Goal: Information Seeking & Learning: Compare options

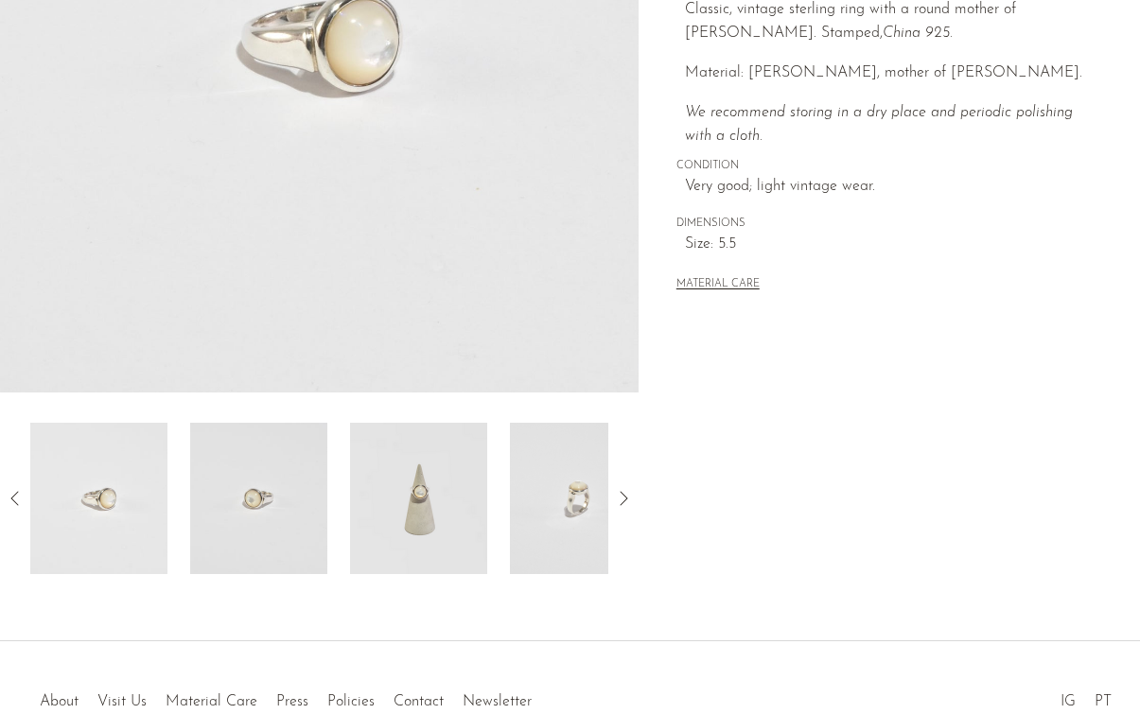
scroll to position [406, 0]
click at [436, 513] on img at bounding box center [418, 496] width 137 height 151
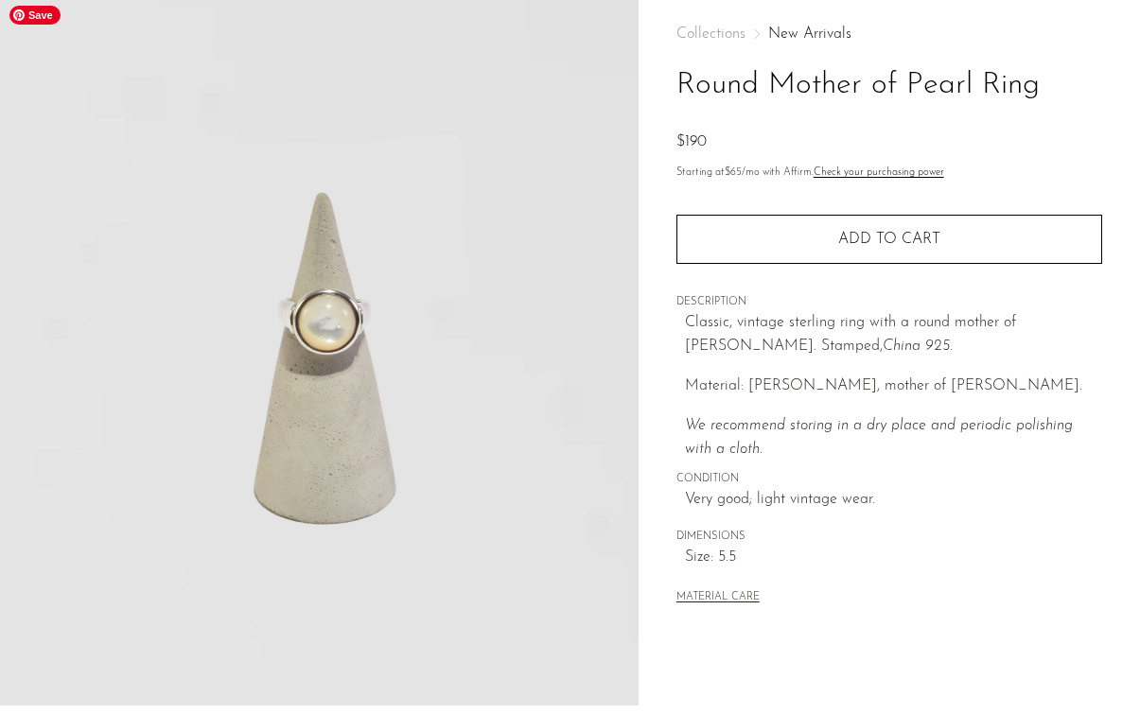
scroll to position [337, 0]
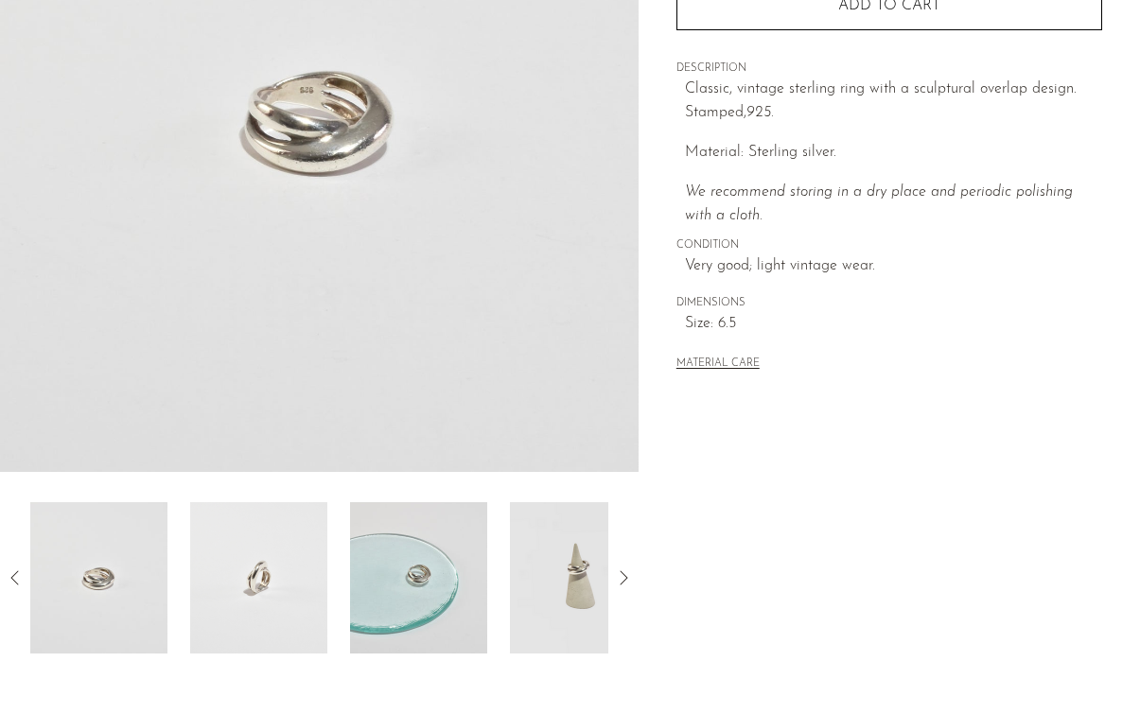
scroll to position [351, 0]
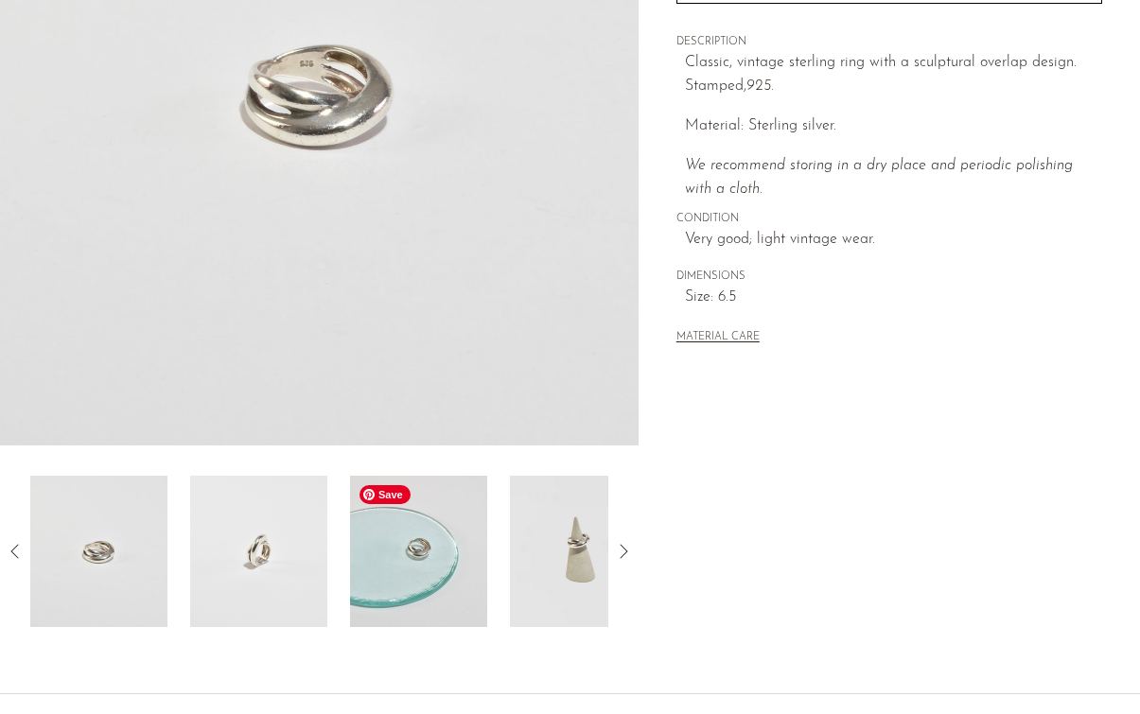
click at [424, 559] on img at bounding box center [418, 551] width 137 height 151
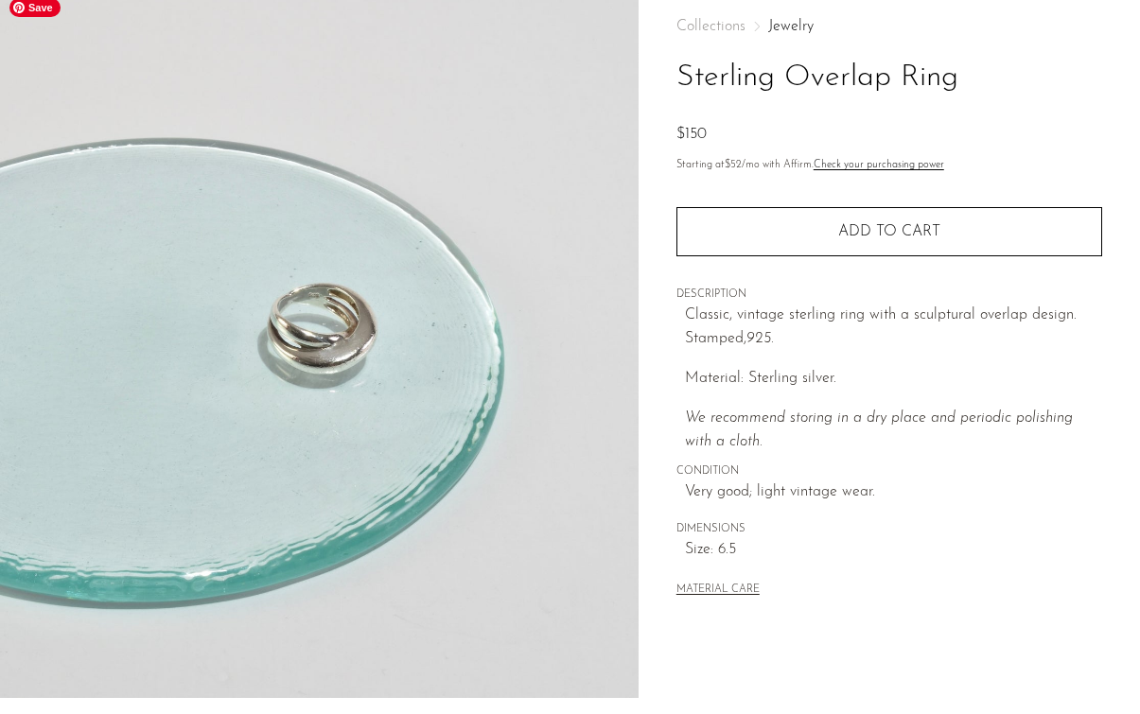
scroll to position [94, 0]
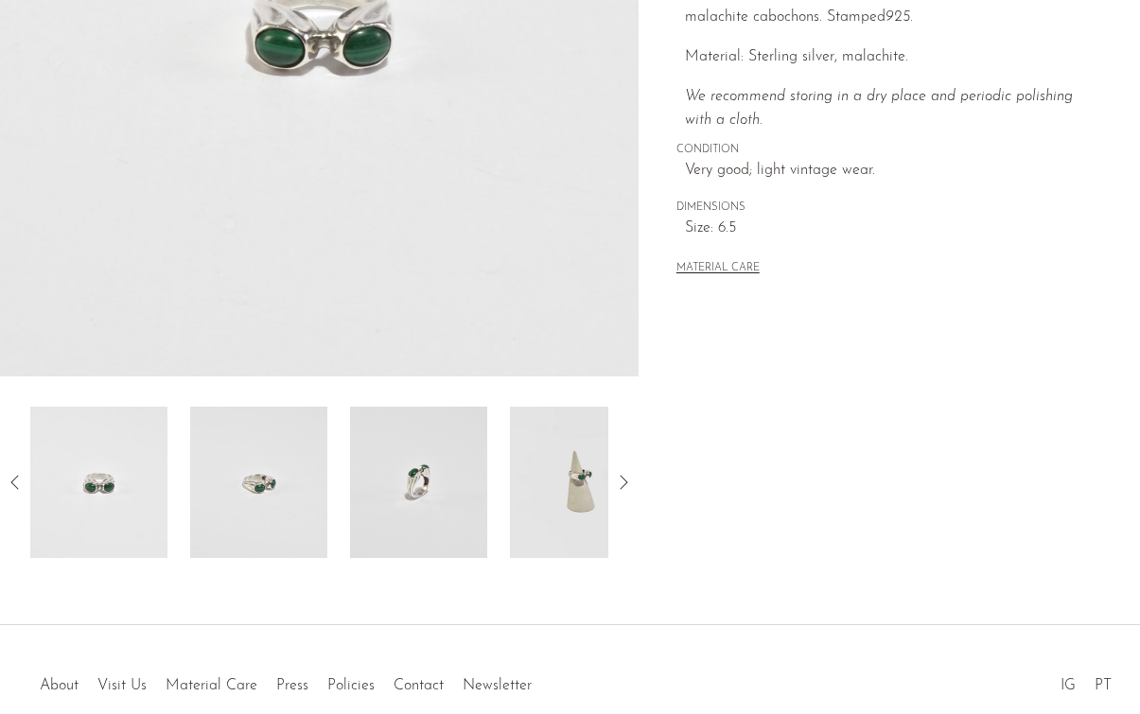
scroll to position [426, 0]
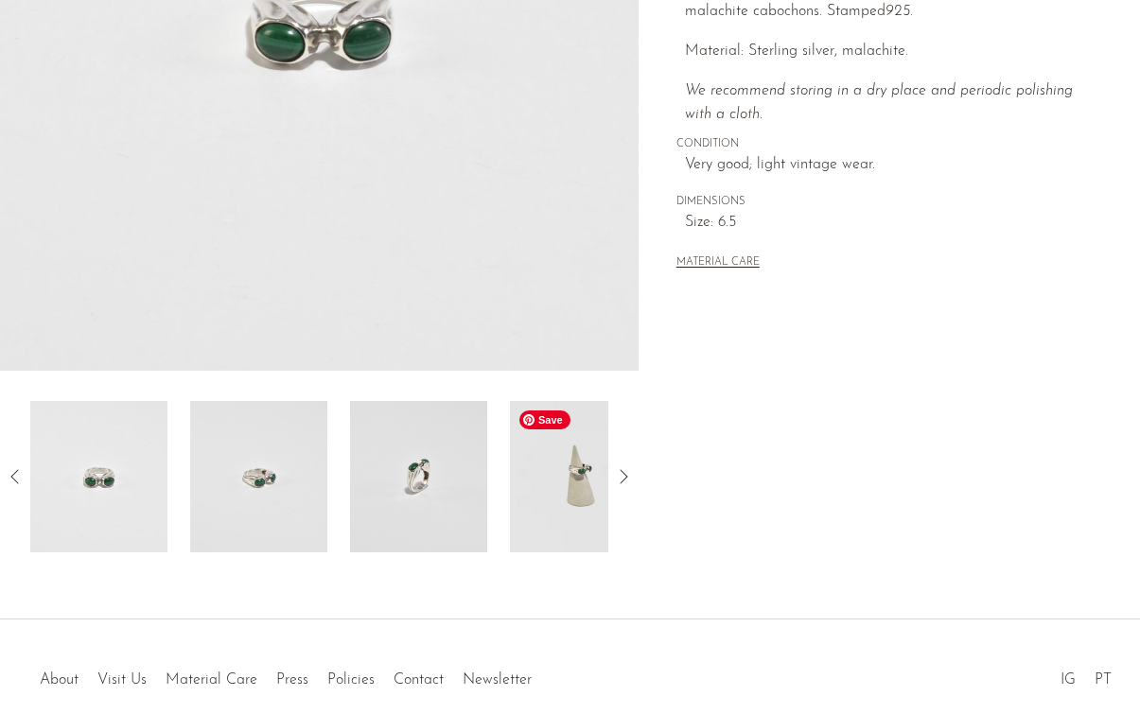
click at [545, 479] on img at bounding box center [578, 476] width 137 height 151
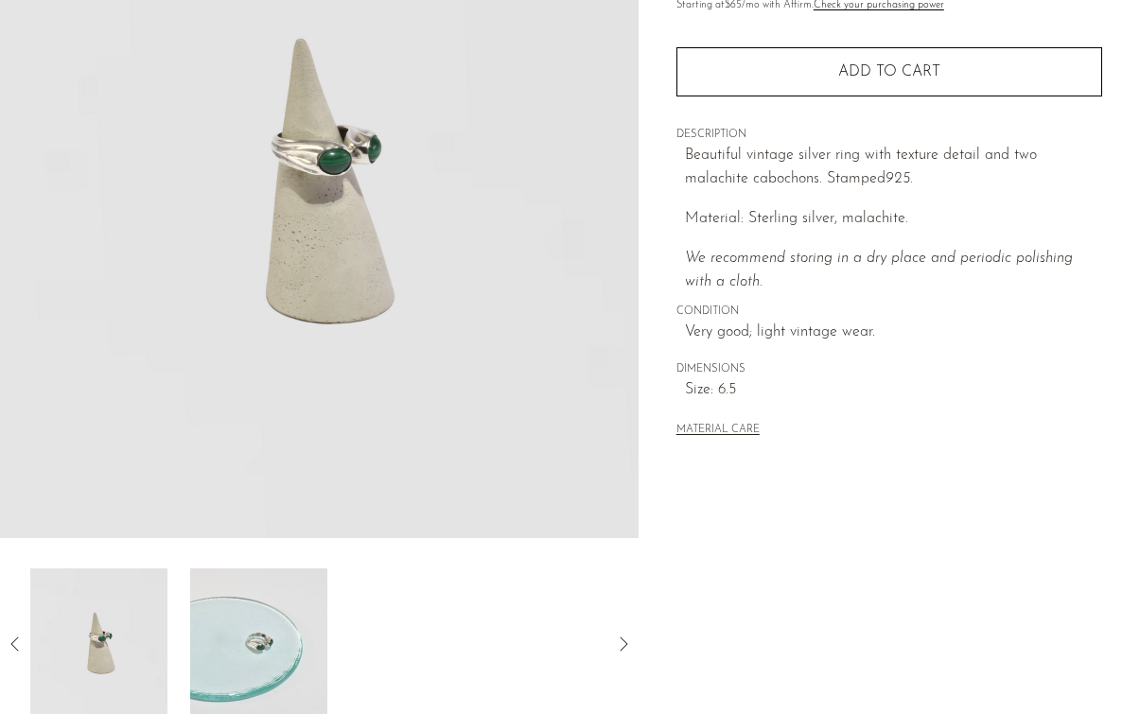
scroll to position [260, 0]
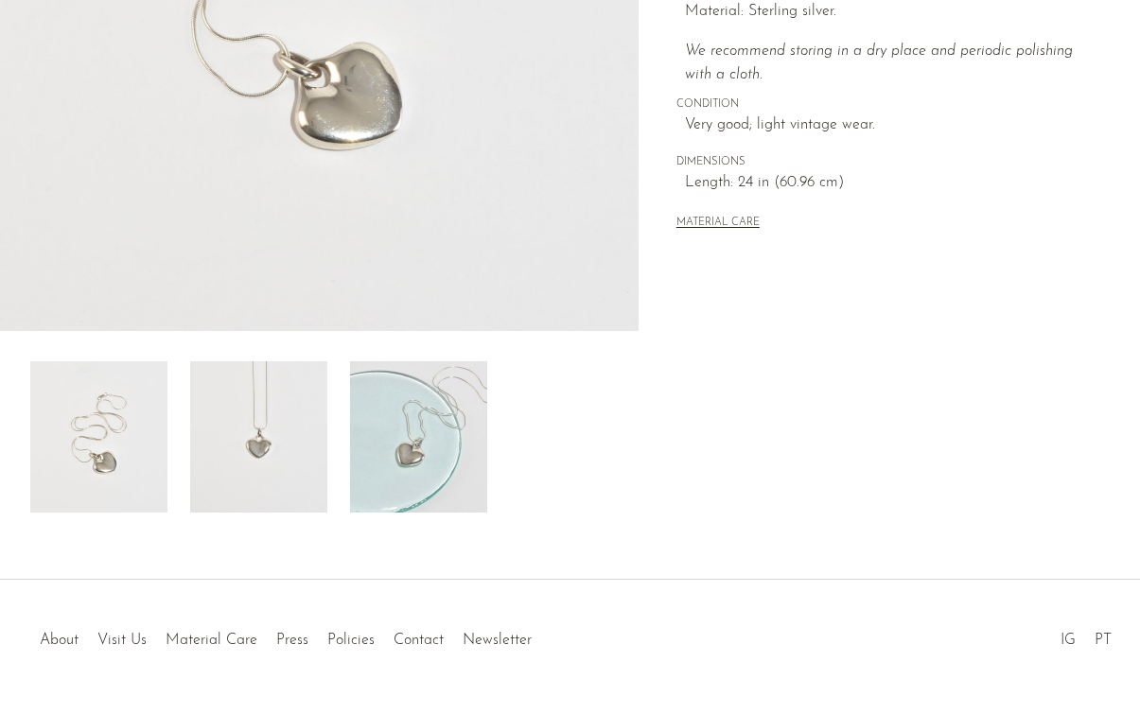
scroll to position [482, 0]
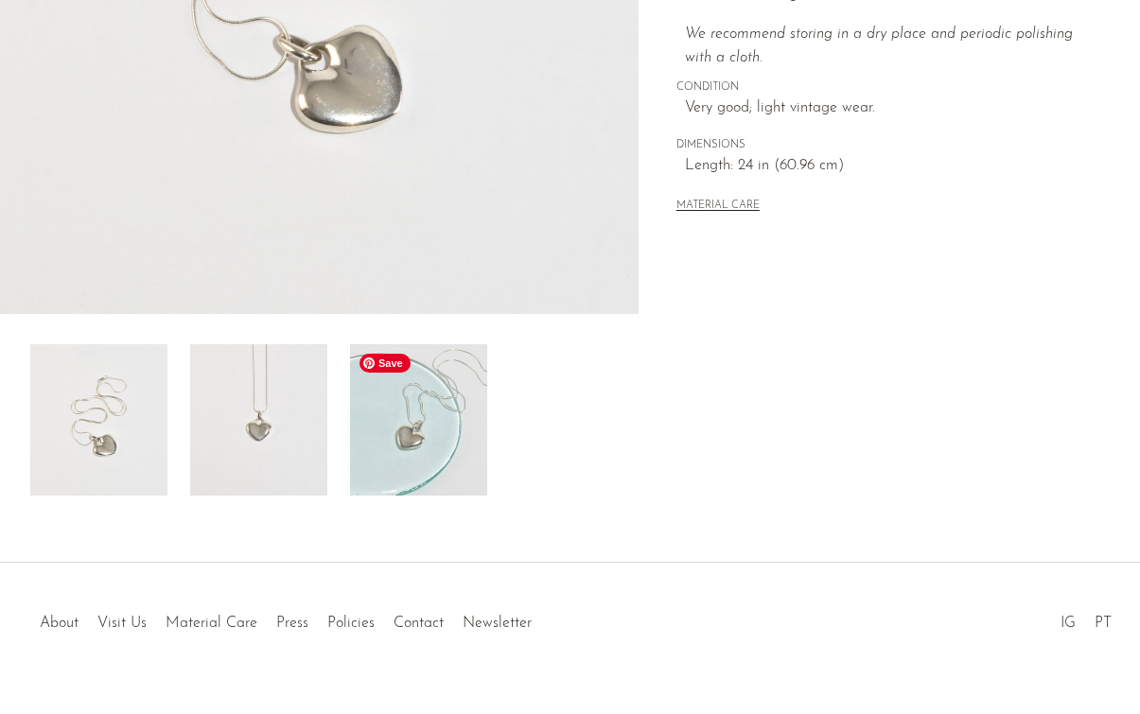
click at [282, 428] on img at bounding box center [258, 419] width 137 height 151
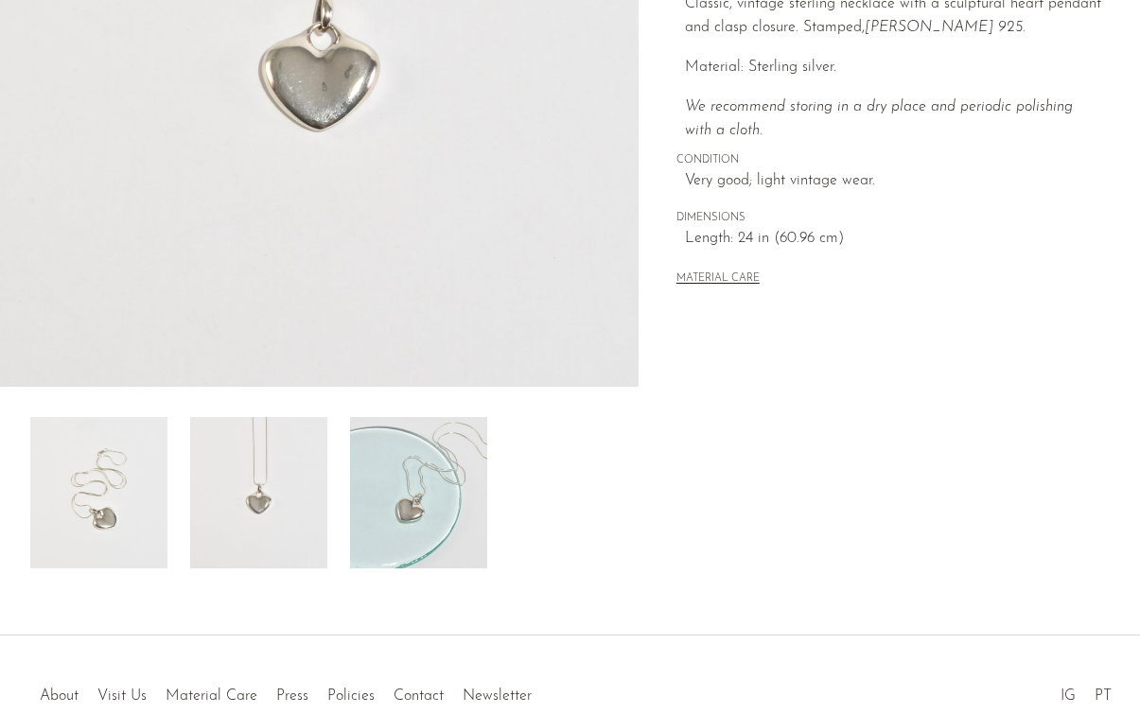
scroll to position [412, 0]
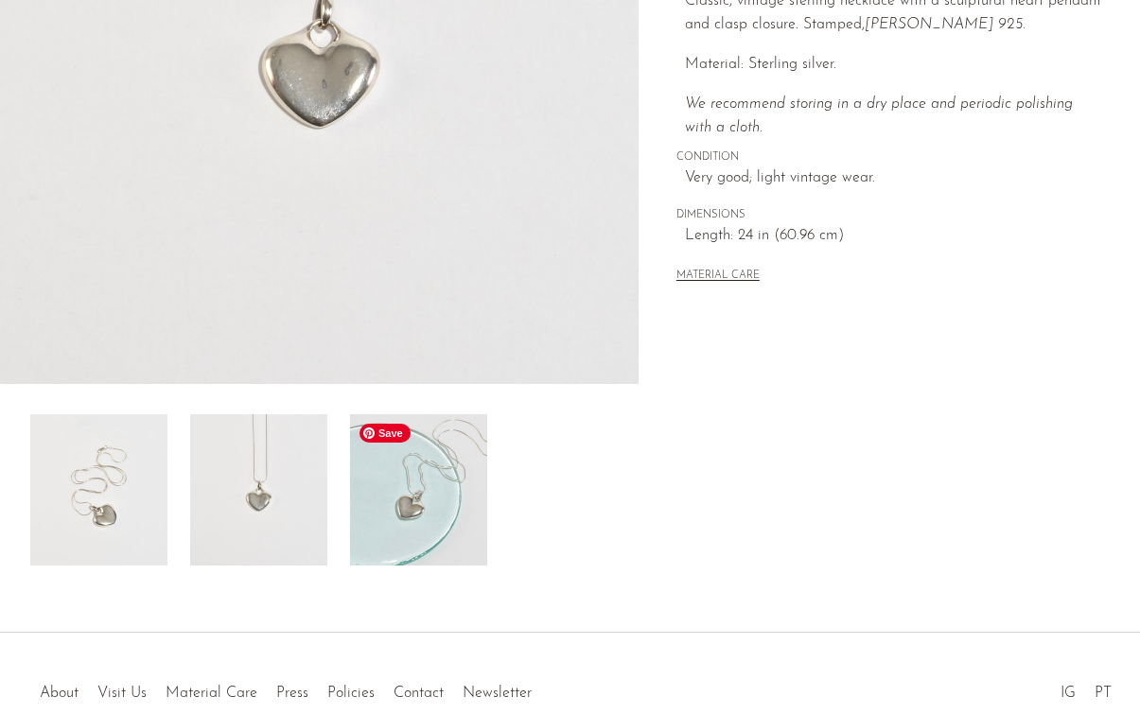
click at [441, 527] on img at bounding box center [418, 489] width 137 height 151
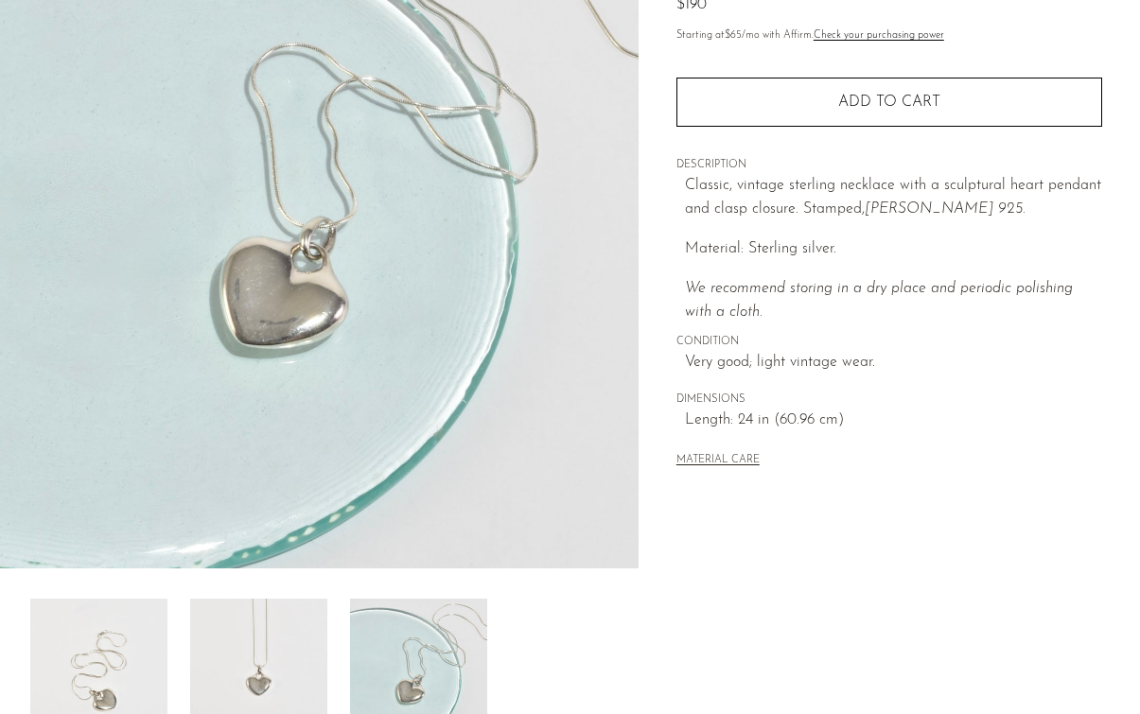
scroll to position [0, 0]
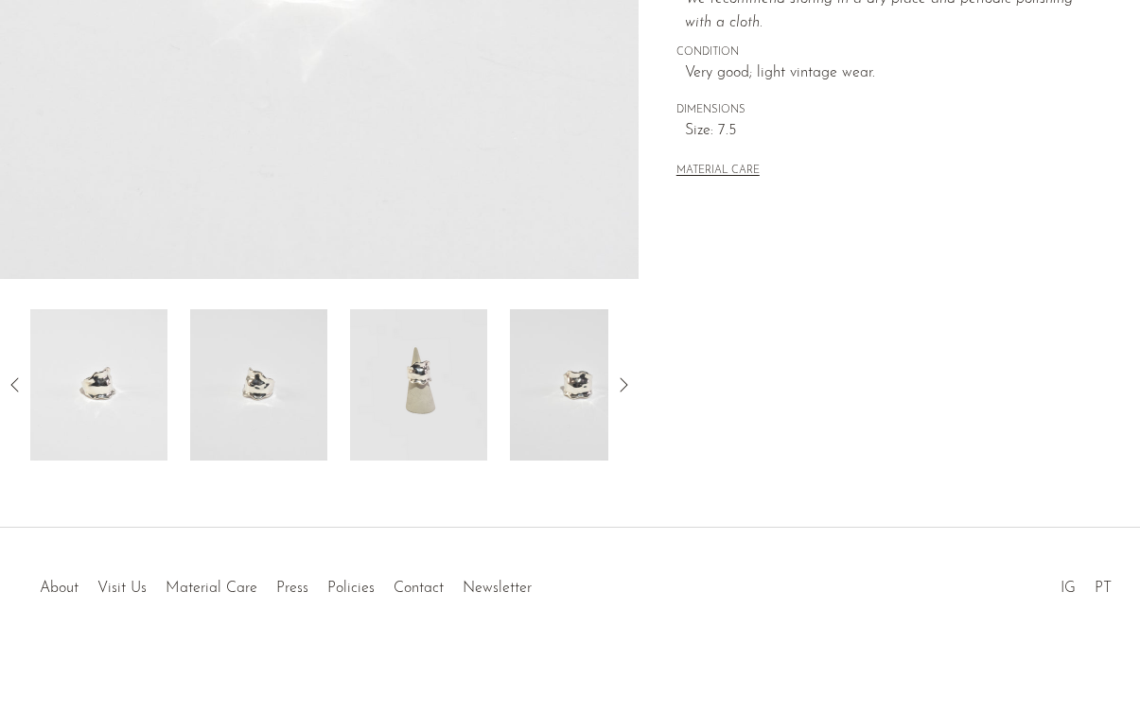
scroll to position [513, 0]
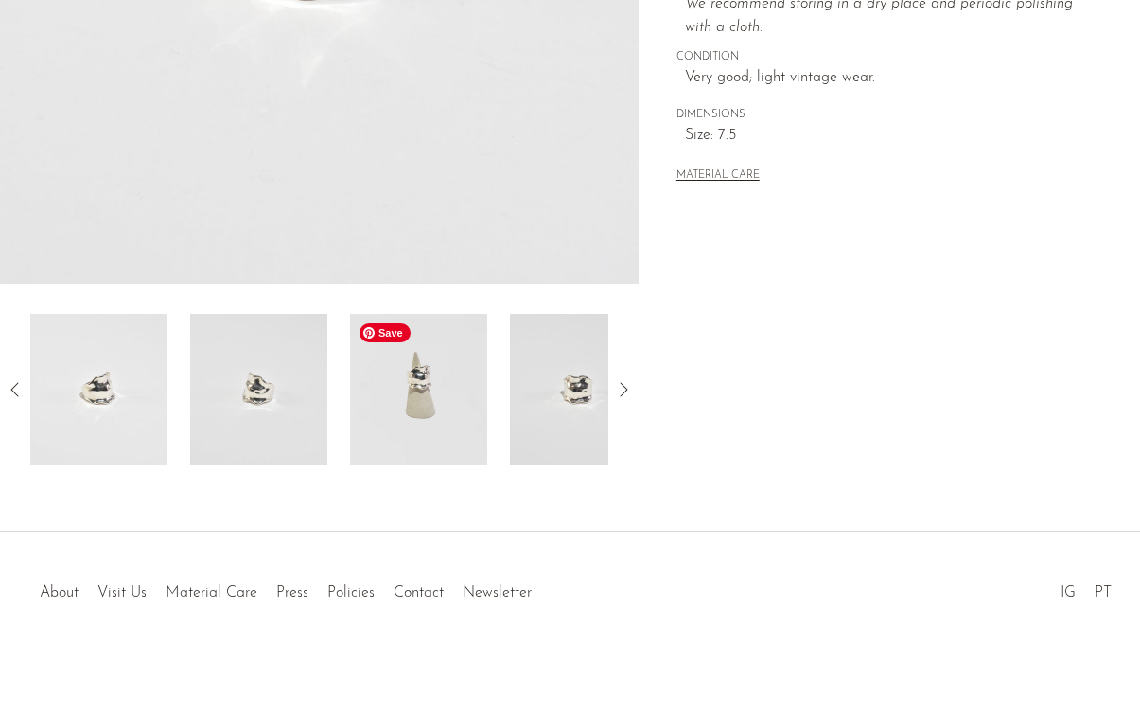
click at [475, 394] on img at bounding box center [418, 389] width 137 height 151
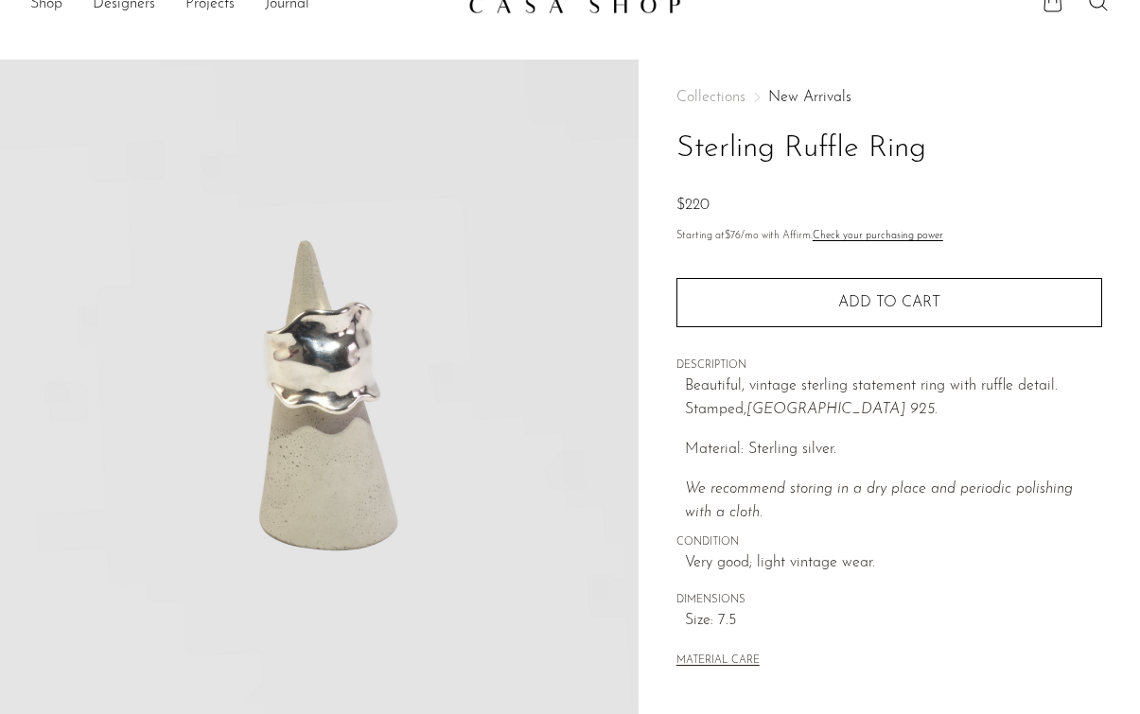
scroll to position [0, 0]
